Goal: Task Accomplishment & Management: Use online tool/utility

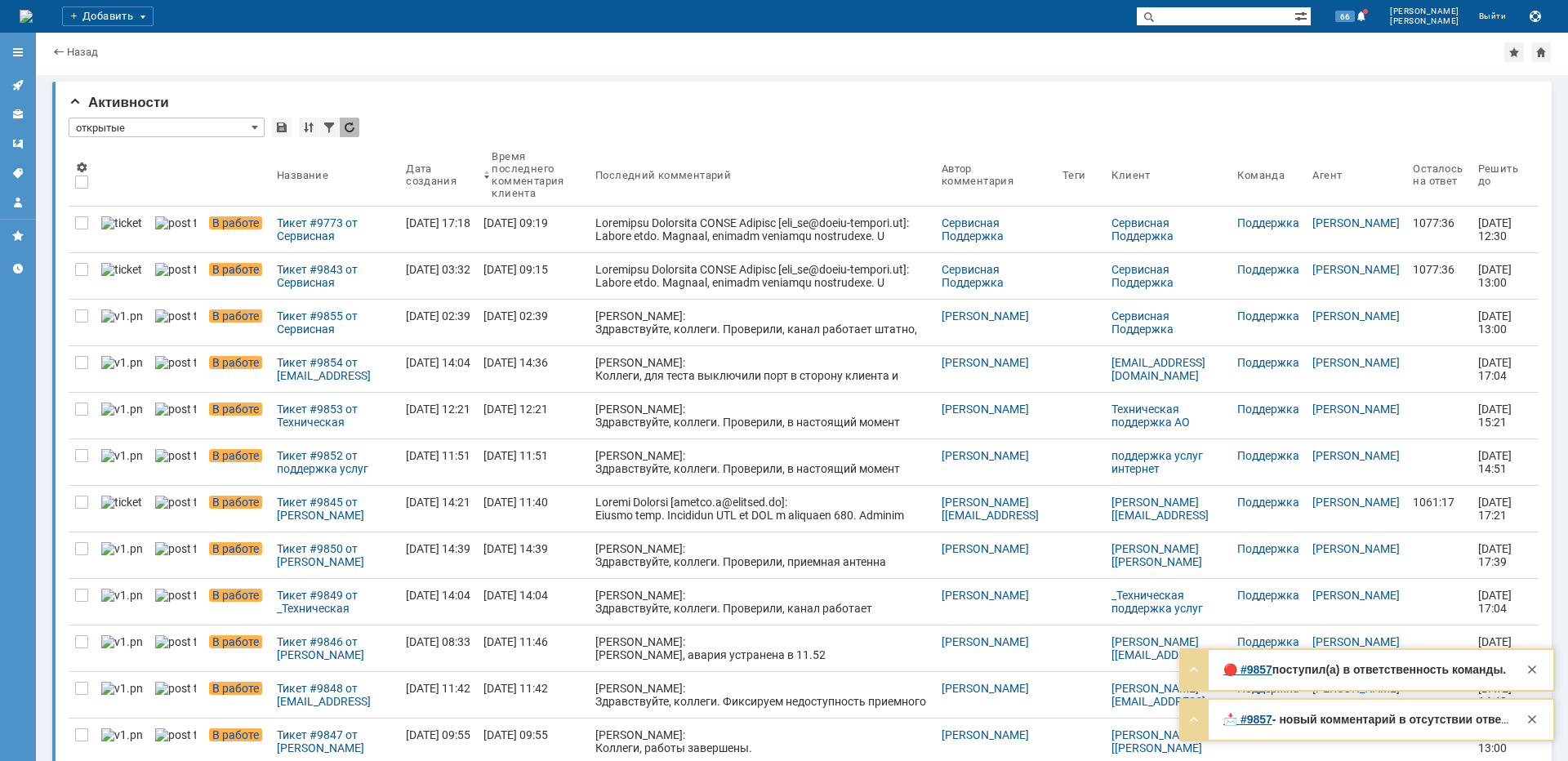
click at [348, 273] on div "Тикет #9843 от Сервисная Поддержка [PERSON_NAME] [[EMAIL_ADDRESS][DOMAIN_NAME]]…" at bounding box center [334, 276] width 116 height 26
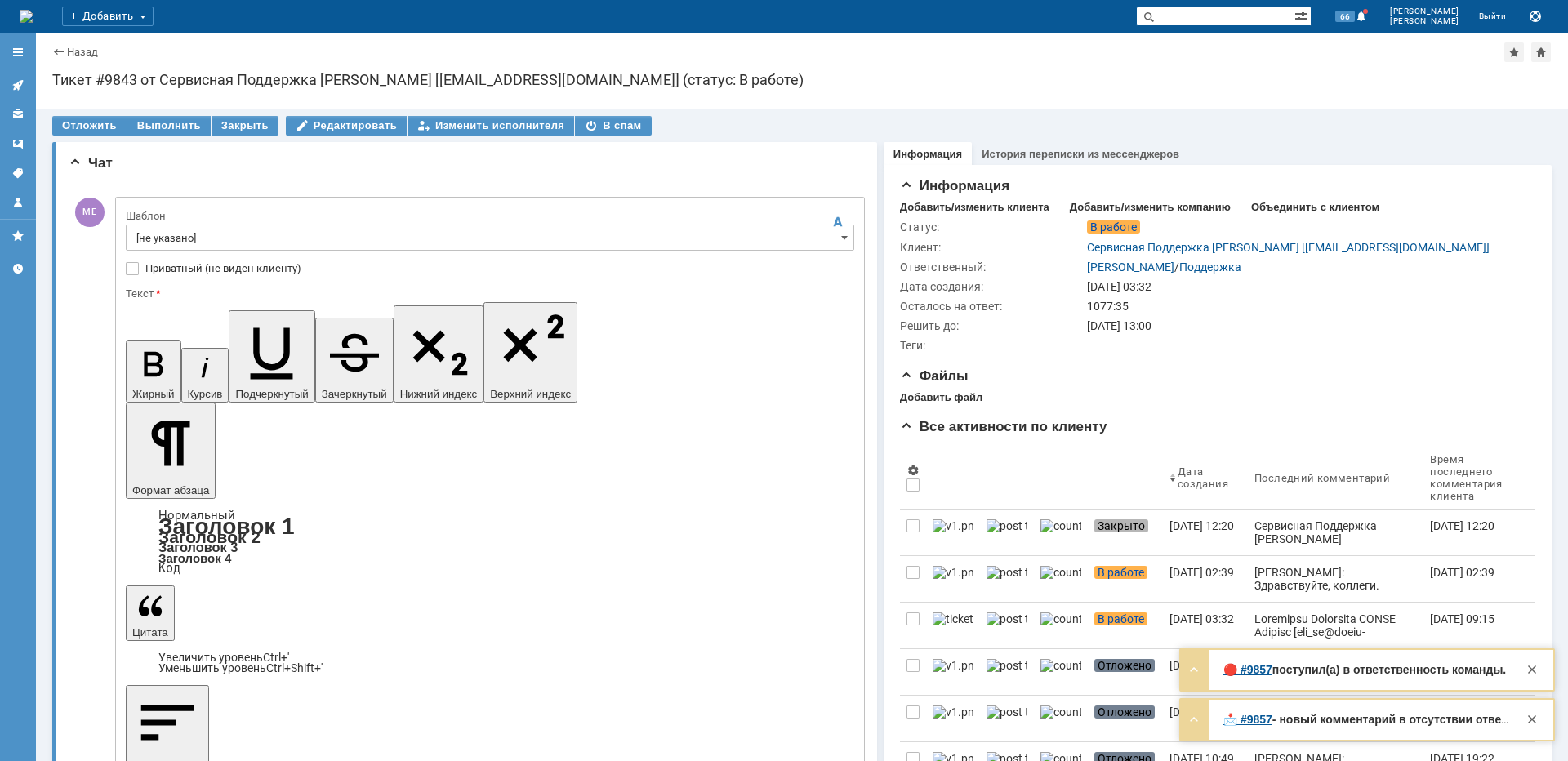
click at [215, 235] on input "[не указано]" at bounding box center [489, 237] width 728 height 26
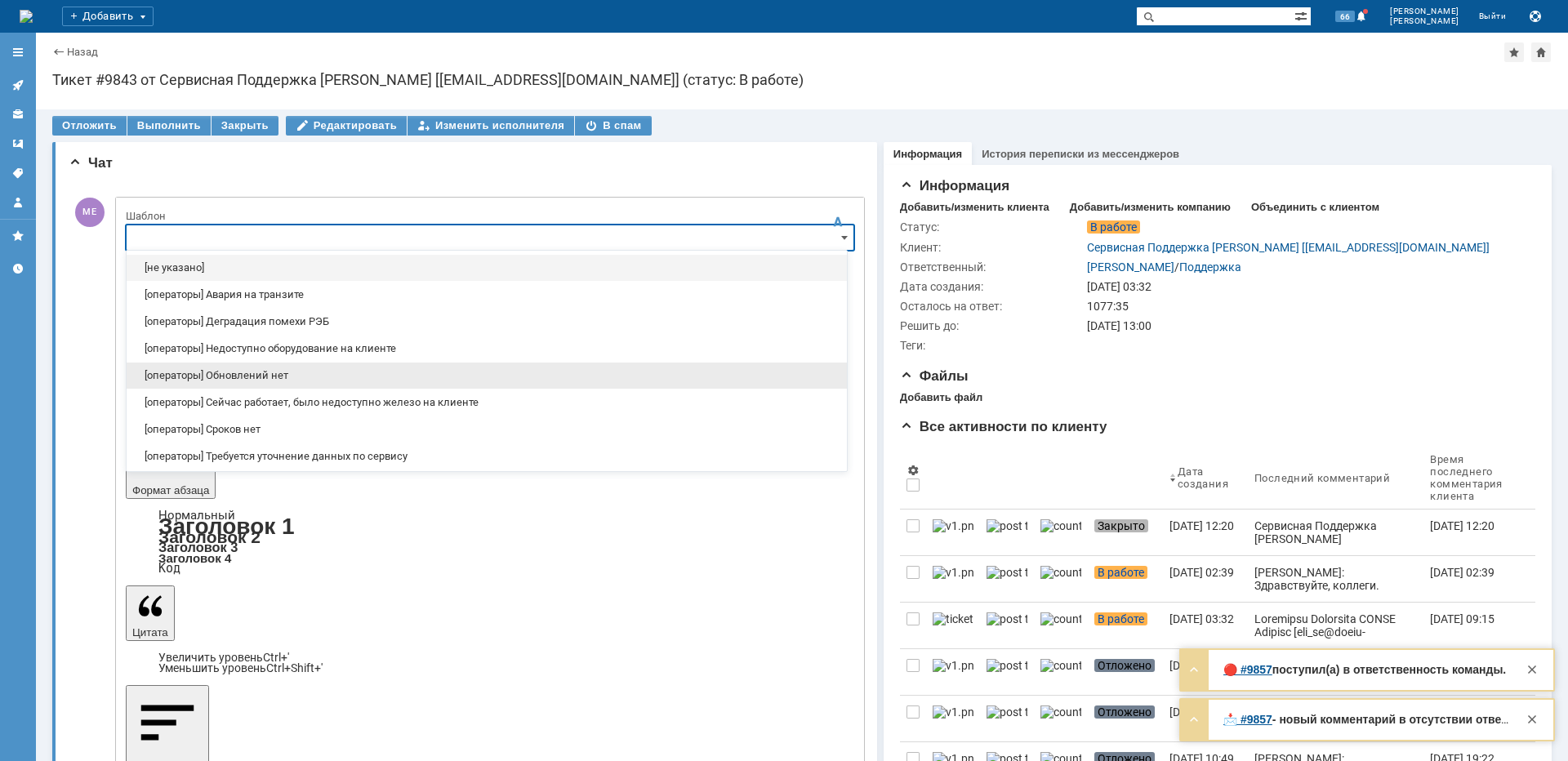
drag, startPoint x: 260, startPoint y: 371, endPoint x: 134, endPoint y: 47, distance: 347.6
click at [260, 371] on span "[операторы] Обновлений нет" at bounding box center [487, 376] width 700 height 13
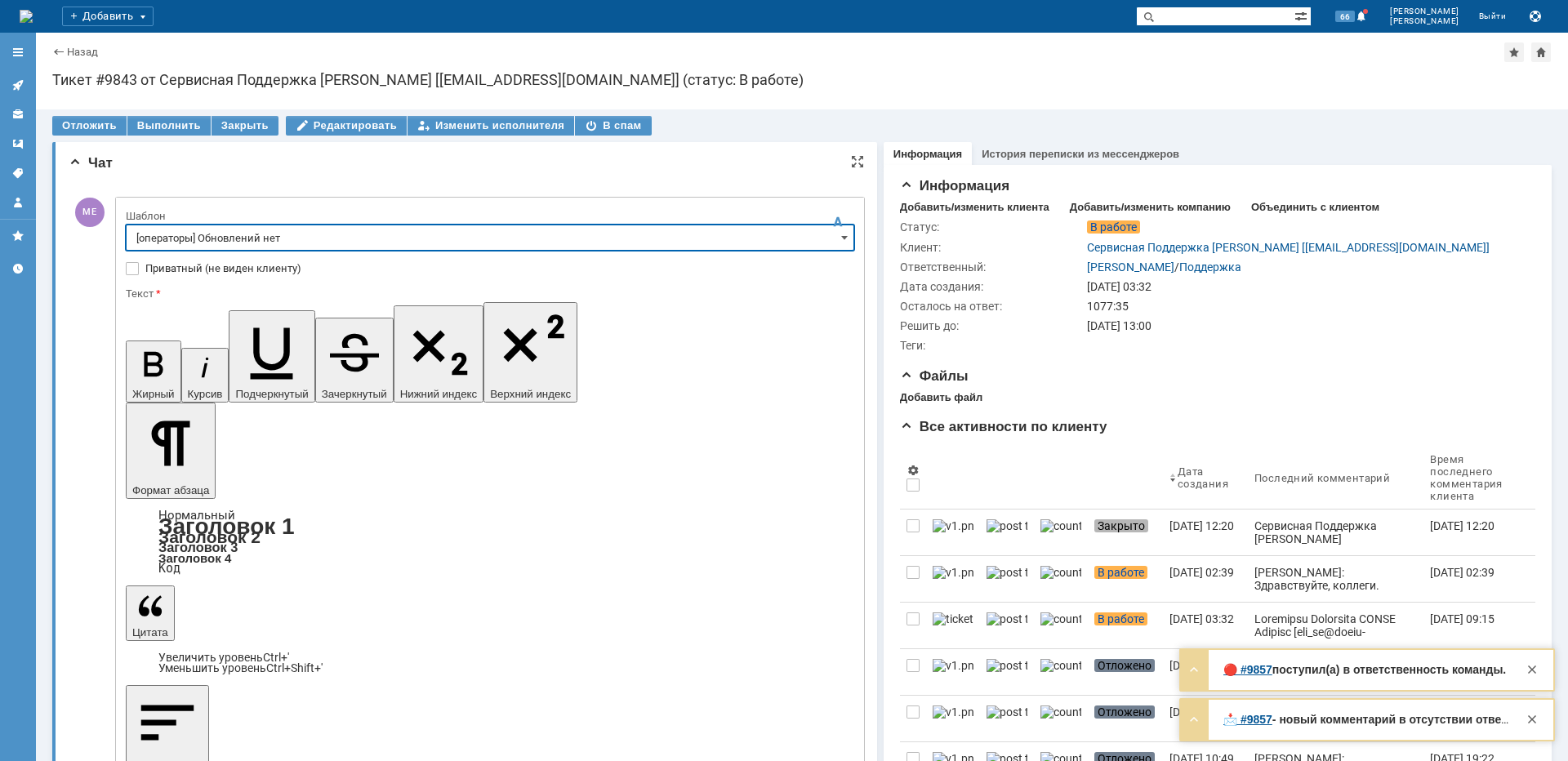
type input "[операторы] Обновлений нет"
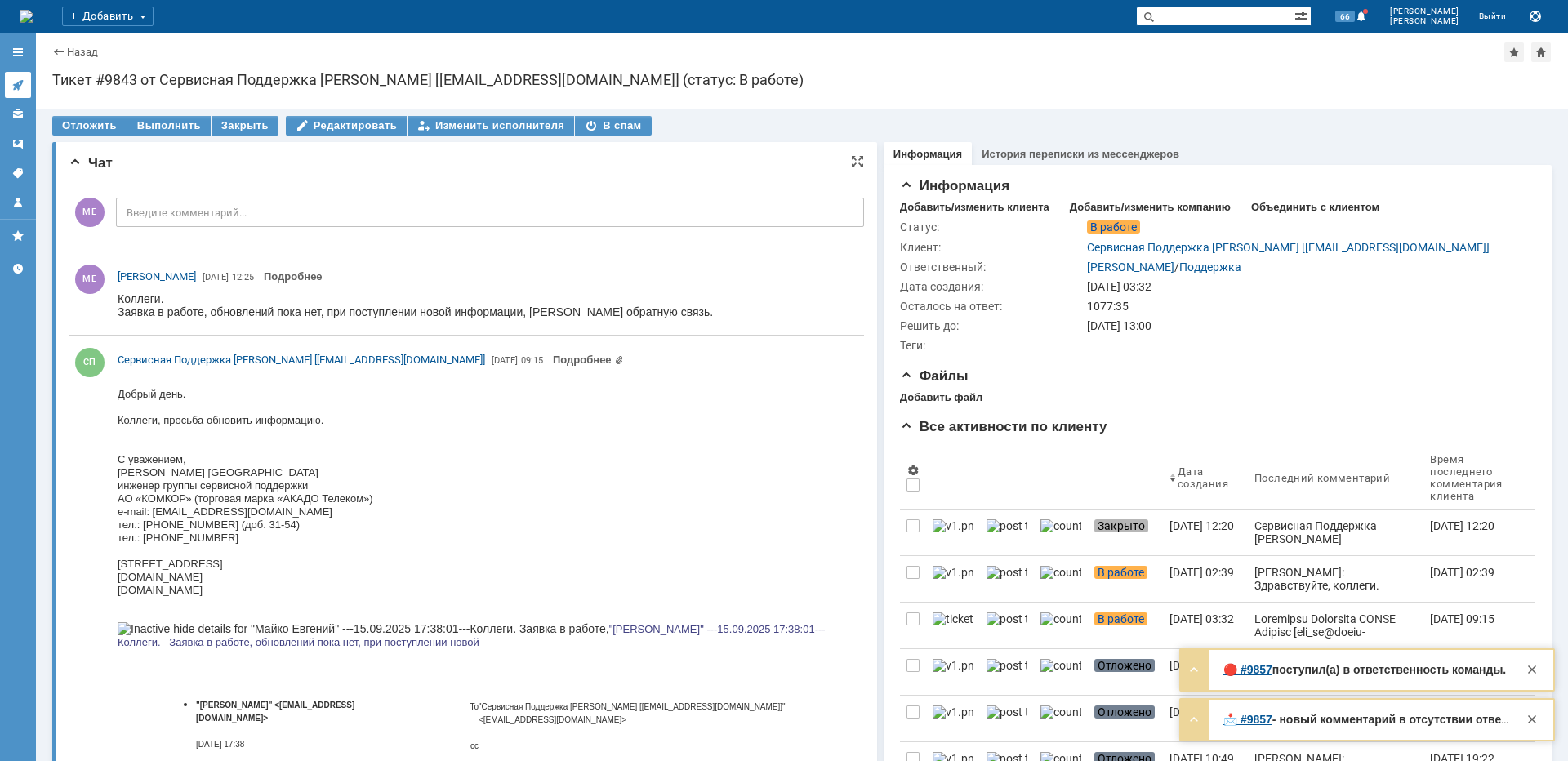
click at [25, 89] on link at bounding box center [17, 84] width 26 height 26
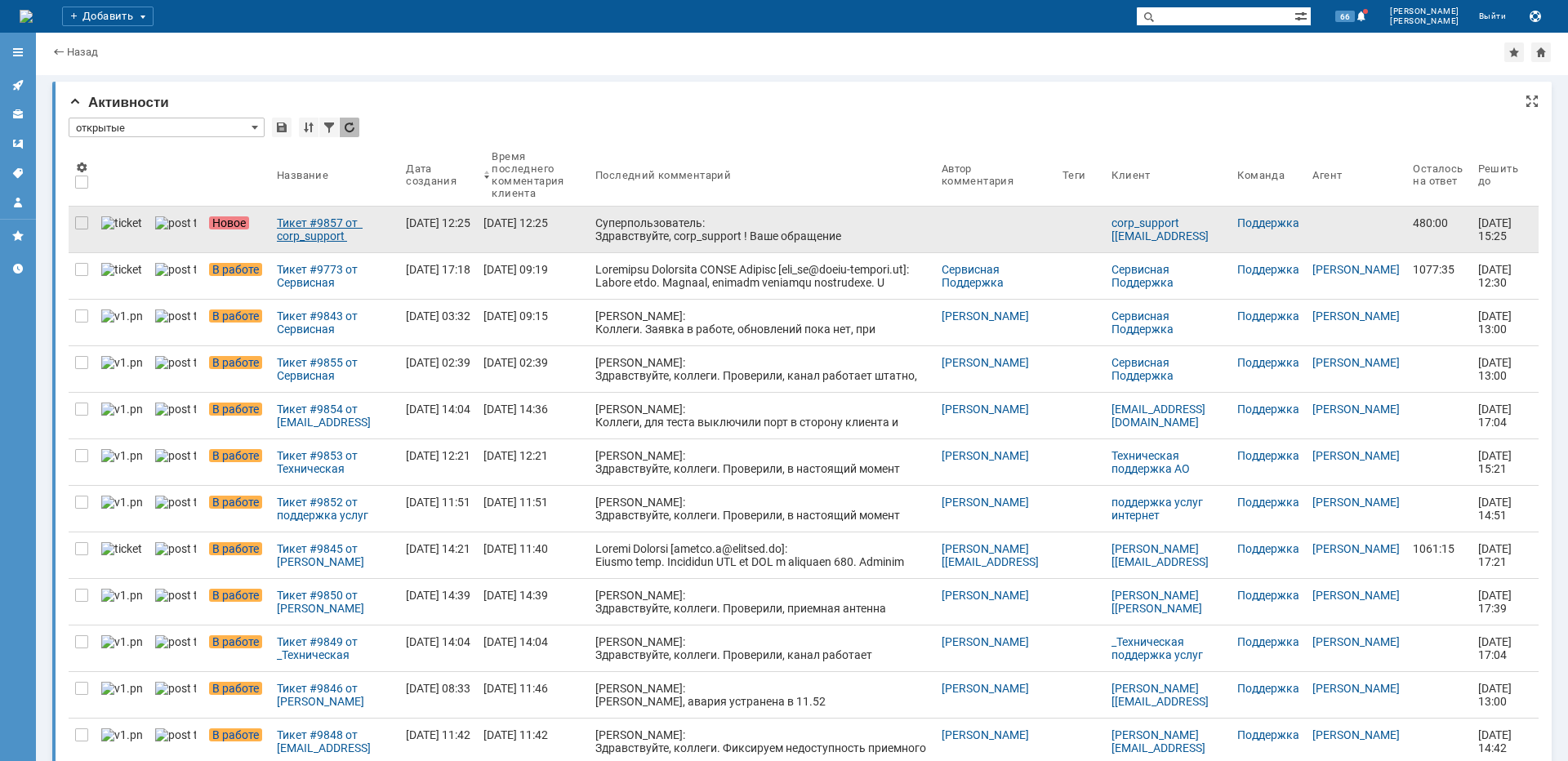
click at [318, 231] on div "Тикет #9857 от corp_support [[EMAIL_ADDRESS][DOMAIN_NAME]] (статус: Новое)" at bounding box center [334, 229] width 116 height 26
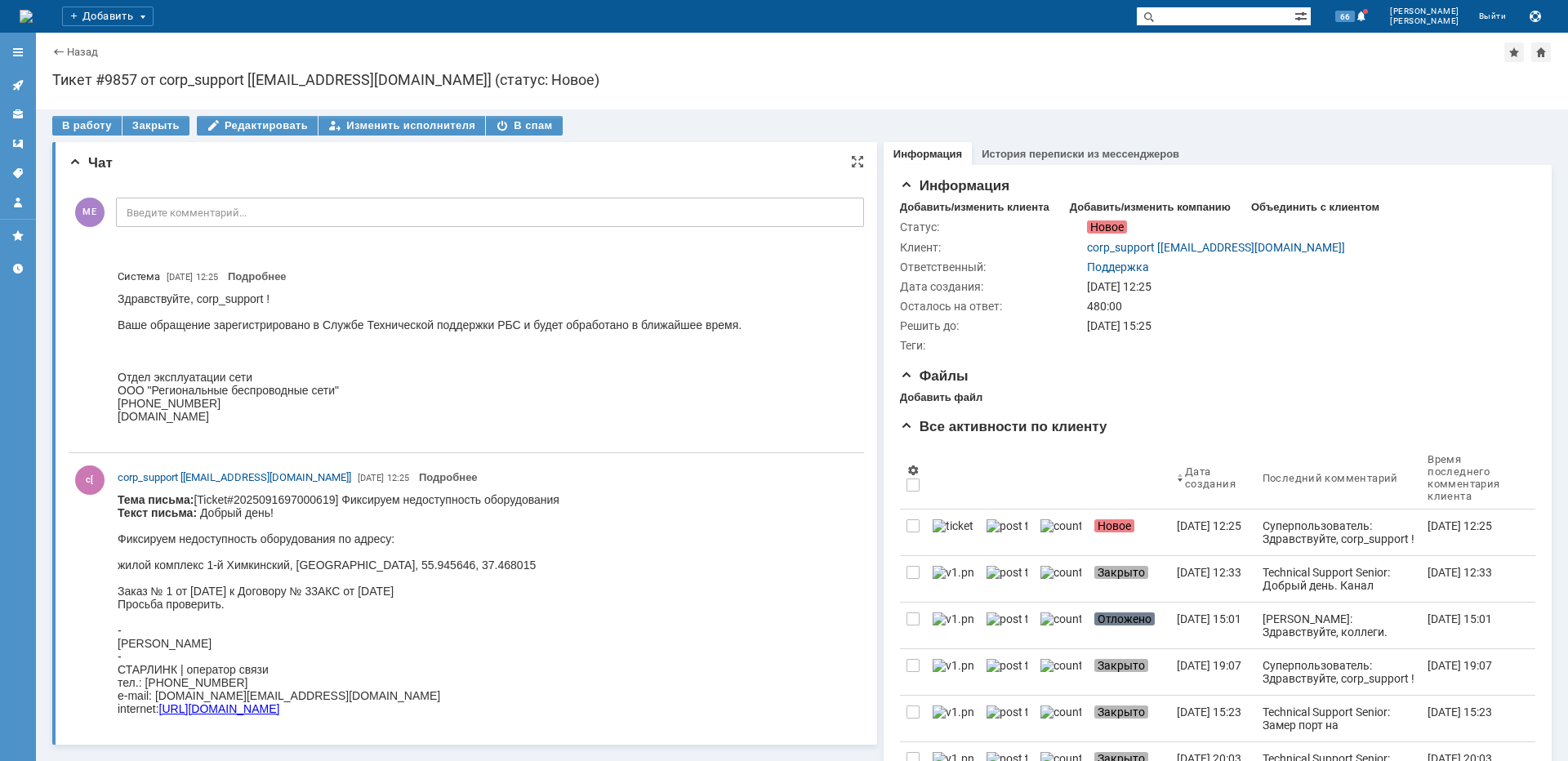
click at [247, 558] on body "Тема письма: [Ticket#2025091697000619] Фиксируем недоступность оборудования Тек…" at bounding box center [339, 604] width 442 height 222
click at [251, 565] on div "жилой комплекс 1-й Химкинский, [GEOGRAPHIC_DATA], 55.945646, 37.468015" at bounding box center [339, 565] width 442 height 13
copy div "Химкинский"
click at [95, 125] on div "В работу" at bounding box center [86, 126] width 69 height 20
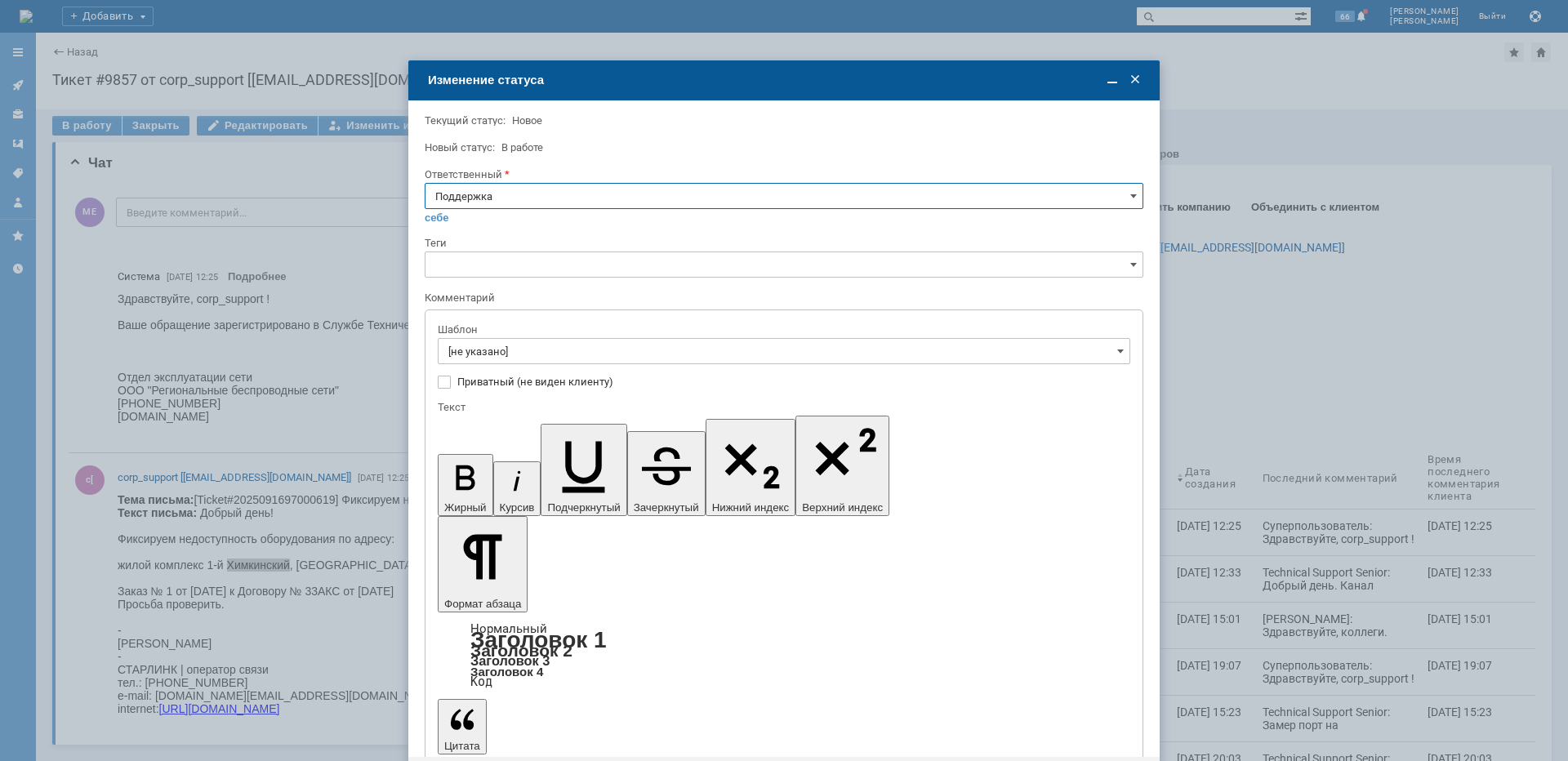
click at [652, 197] on input "Поддержка" at bounding box center [784, 196] width 718 height 26
click at [529, 364] on span "[PERSON_NAME]" at bounding box center [784, 361] width 697 height 13
type input "[PERSON_NAME]"
click at [530, 357] on input "[не указано]" at bounding box center [783, 350] width 692 height 26
type input "[PERSON_NAME]"
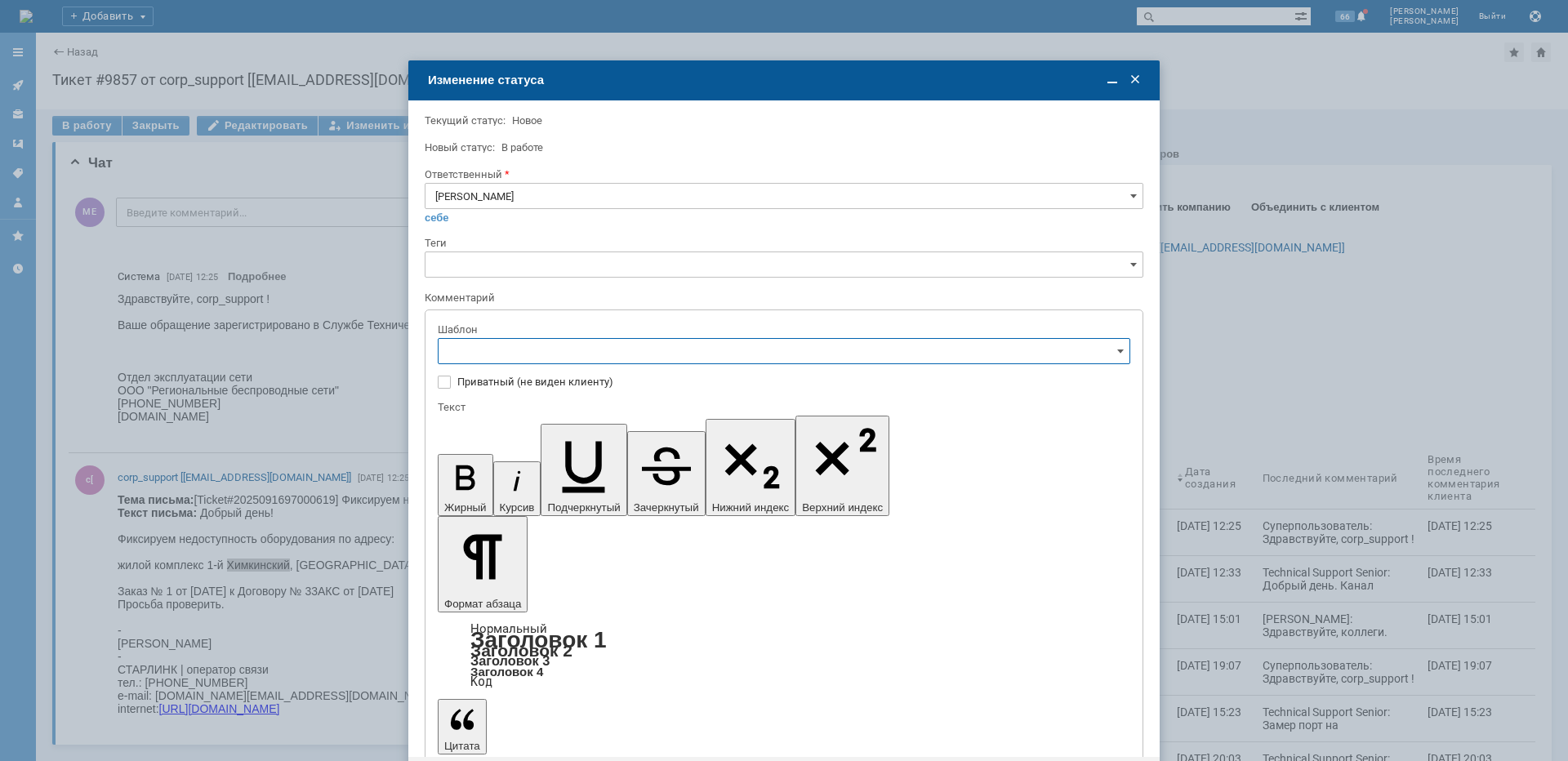
click at [644, 461] on span "[операторы] Недоступно оборудование на клиенте" at bounding box center [783, 462] width 671 height 13
type input "[операторы] Недоступно оборудование на клиенте"
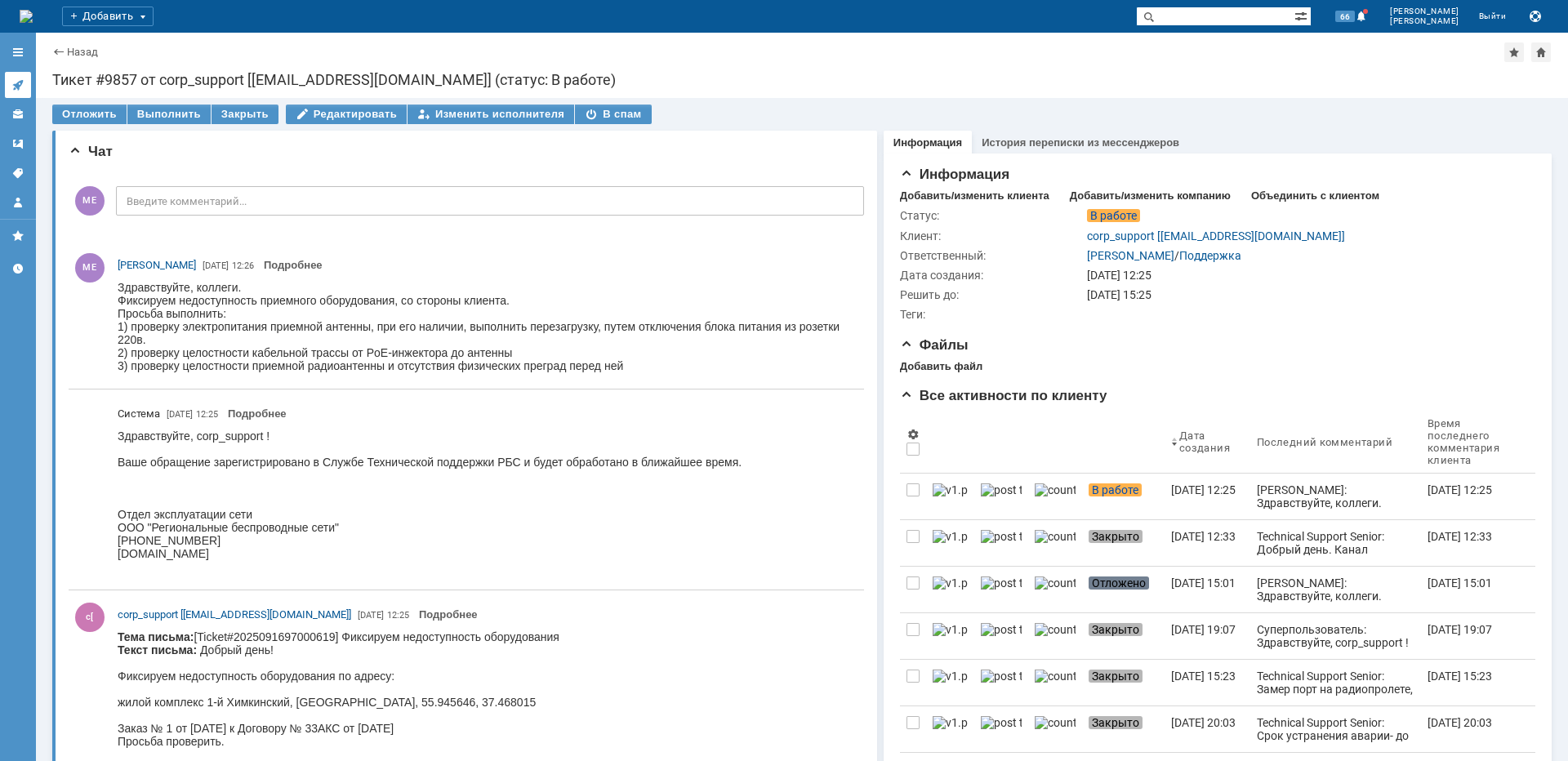
click at [20, 77] on link at bounding box center [17, 84] width 26 height 26
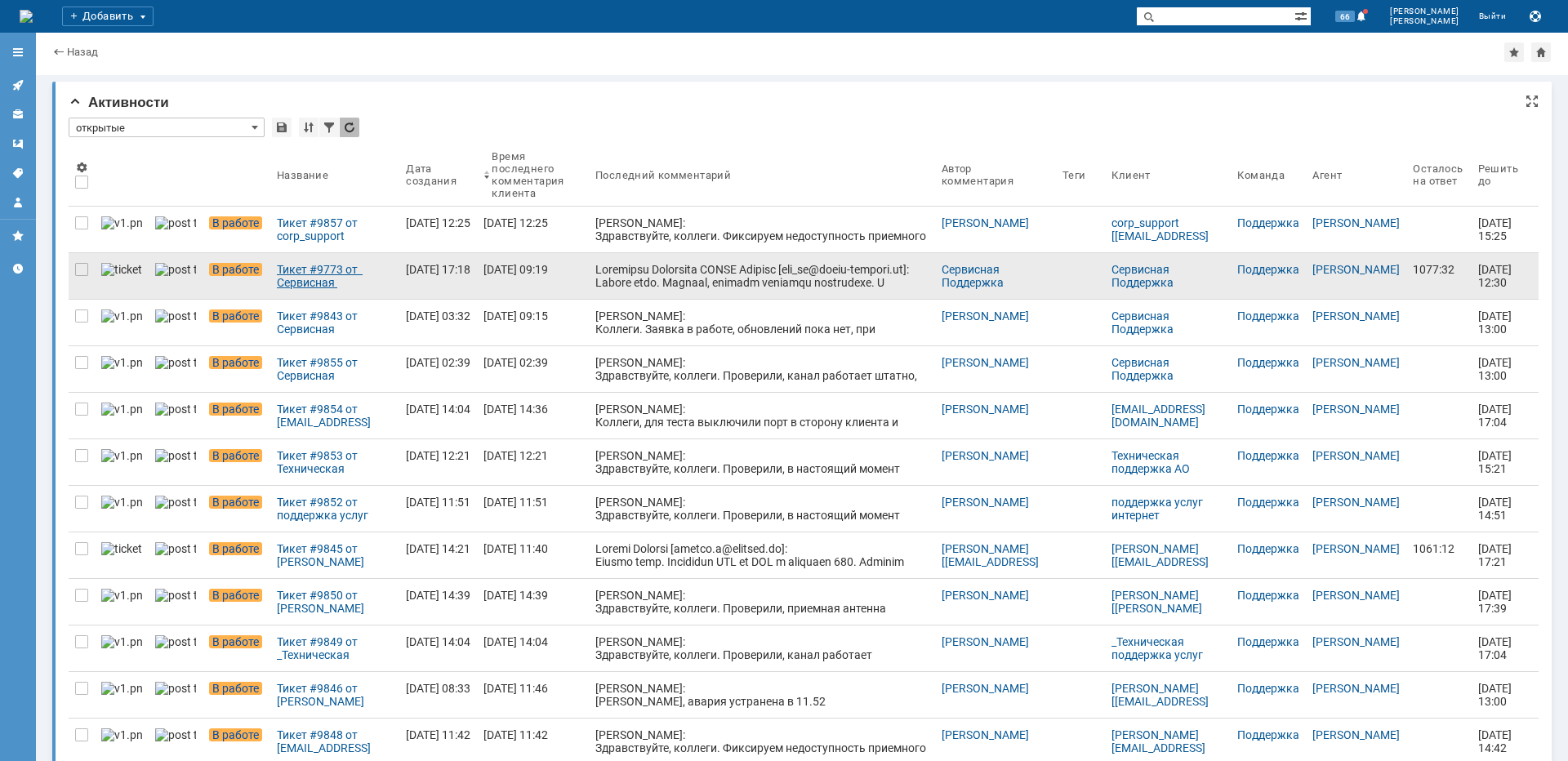
click at [354, 261] on link "Тикет #9773 от Сервисная Поддержка [PERSON_NAME] [[EMAIL_ADDRESS][DOMAIN_NAME]]…" at bounding box center [335, 276] width 129 height 46
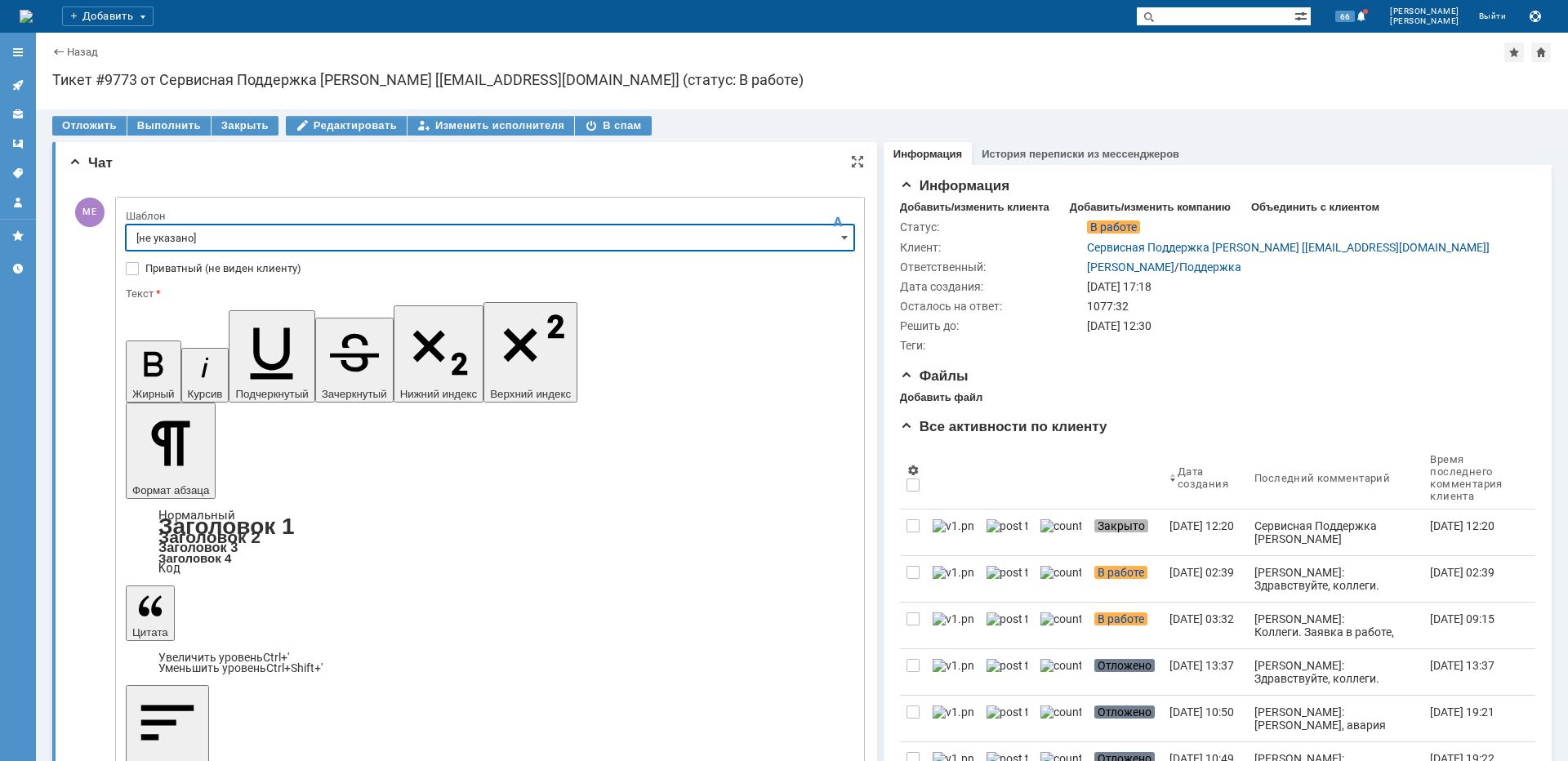
click at [228, 229] on input "[не указано]" at bounding box center [489, 237] width 728 height 26
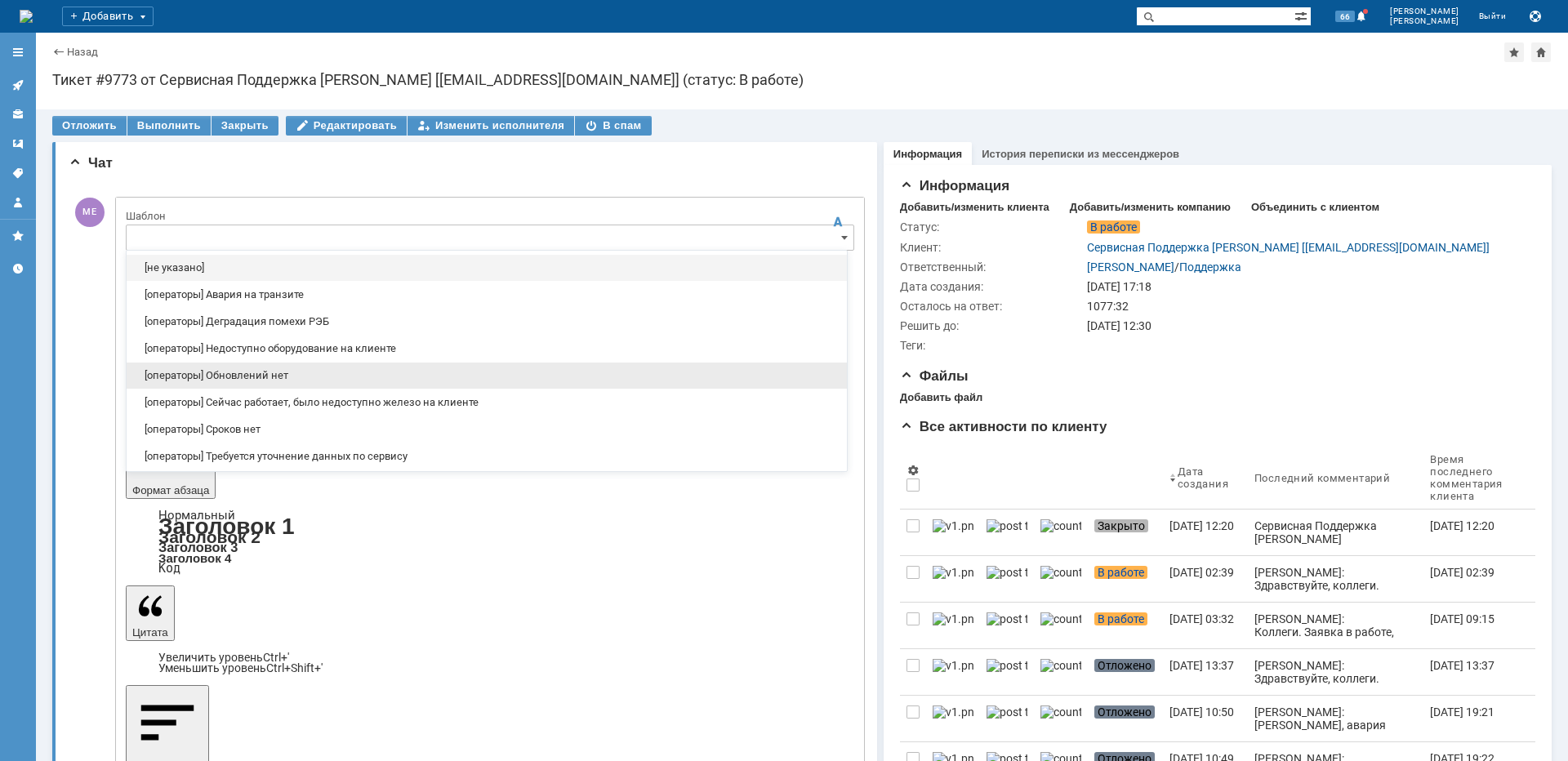
drag, startPoint x: 274, startPoint y: 378, endPoint x: 69, endPoint y: 103, distance: 343.0
click at [274, 378] on span "[операторы] Обновлений нет" at bounding box center [487, 376] width 700 height 13
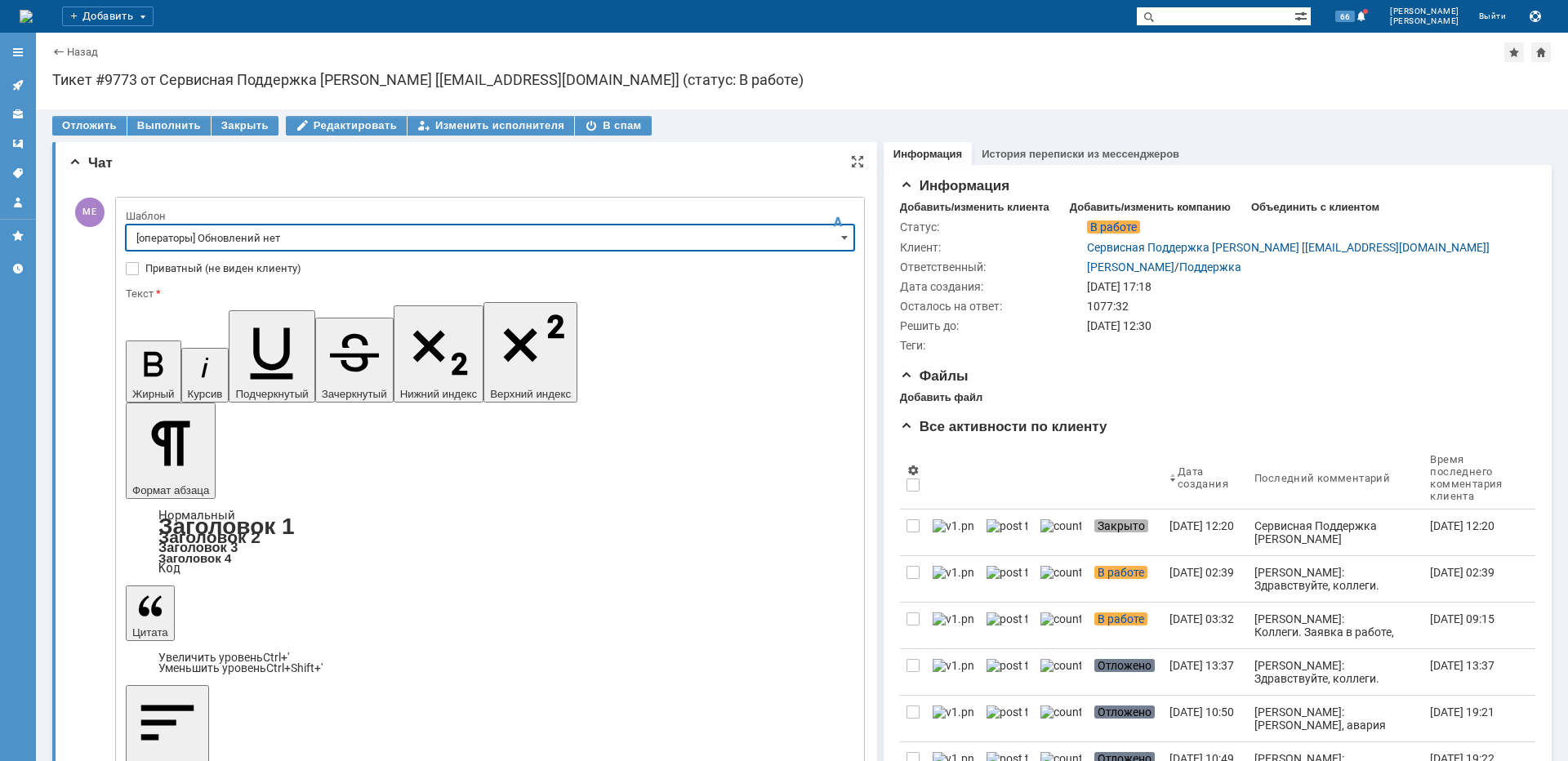
type input "[операторы] Обновлений нет"
